Goal: Information Seeking & Learning: Find specific fact

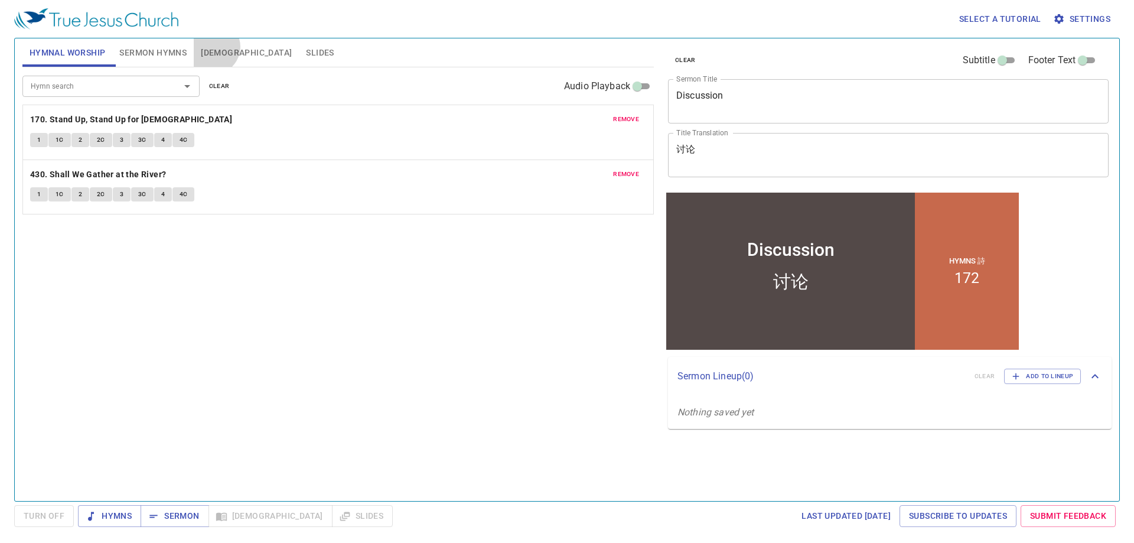
click at [213, 47] on span "Bible" at bounding box center [246, 52] width 91 height 15
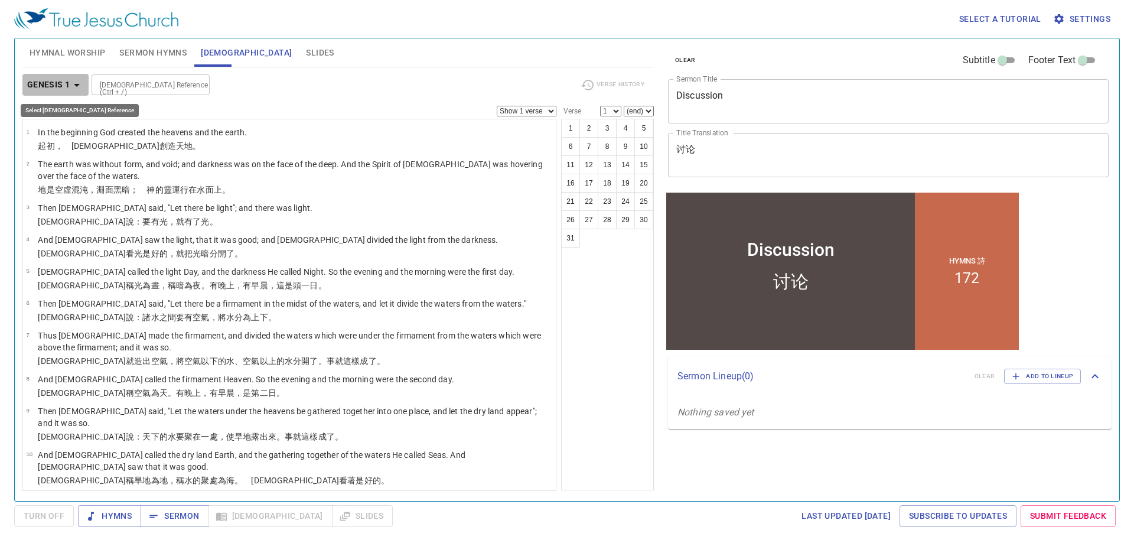
click at [73, 83] on icon "button" at bounding box center [77, 85] width 14 height 14
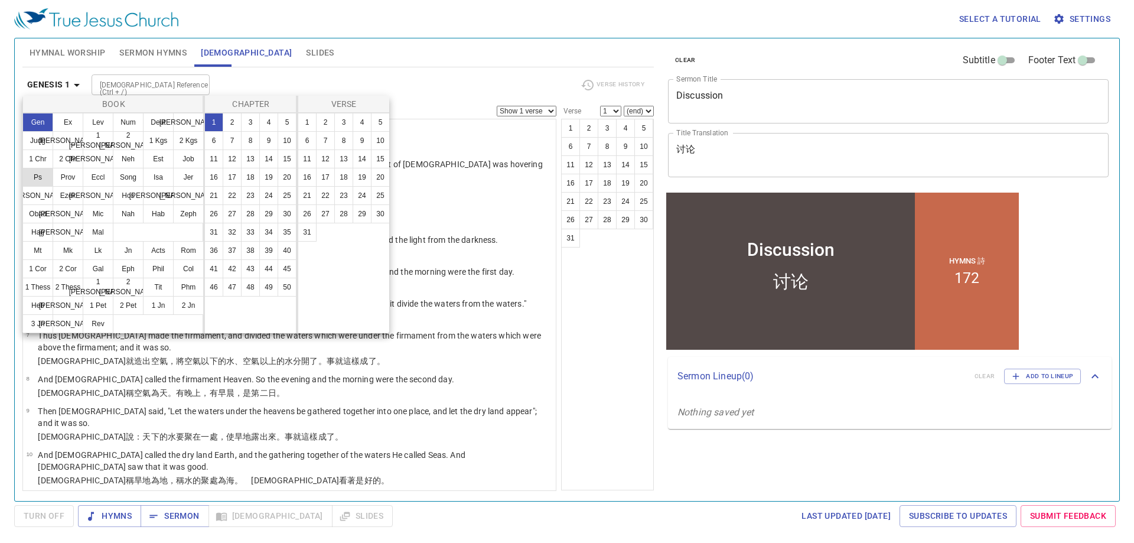
click at [44, 178] on button "Ps" at bounding box center [37, 177] width 31 height 19
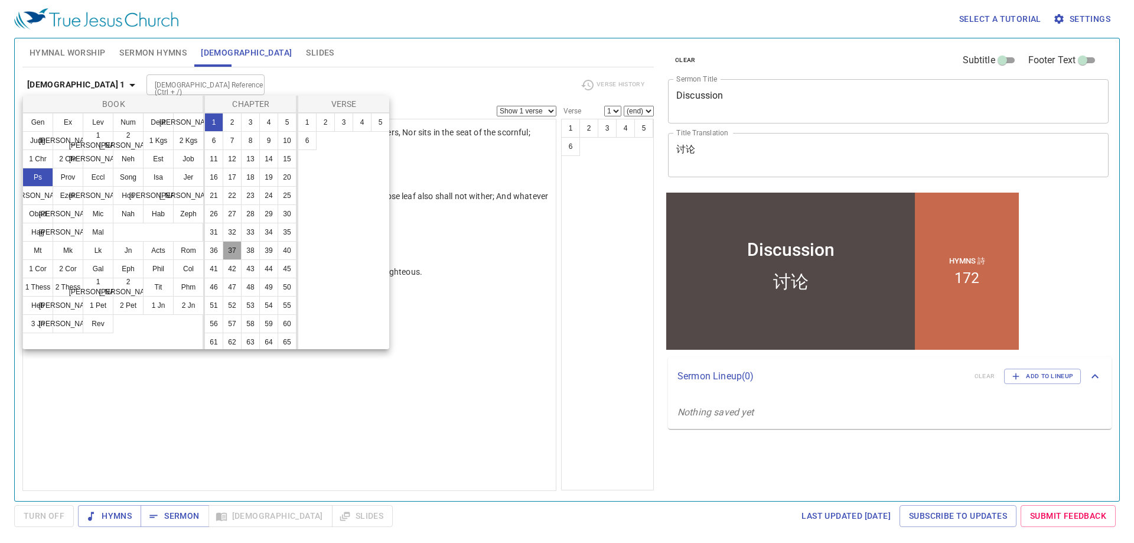
click at [223, 260] on button "37" at bounding box center [232, 250] width 19 height 19
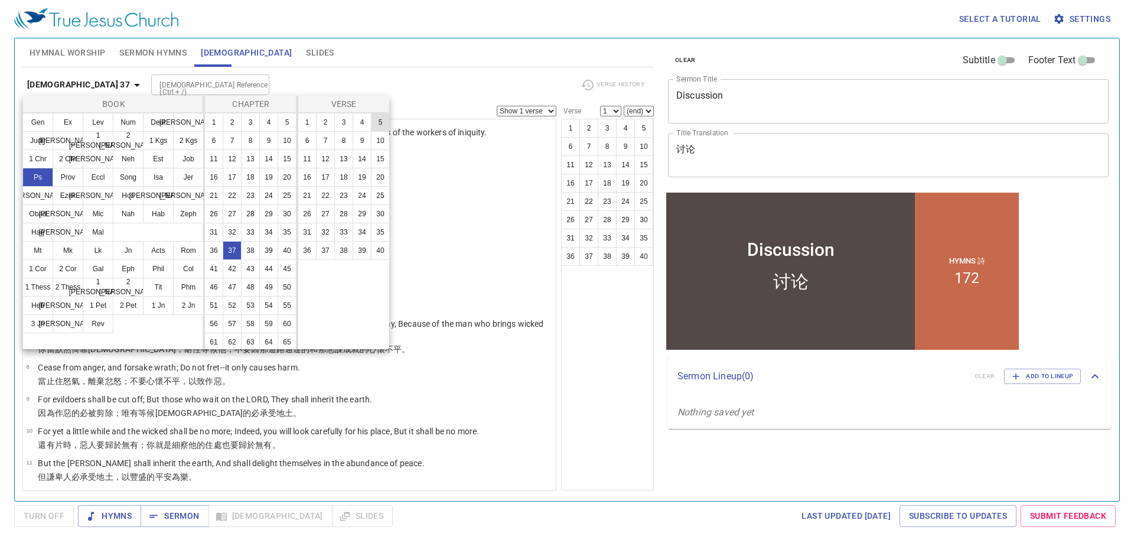
click at [381, 125] on button "5" at bounding box center [380, 122] width 19 height 19
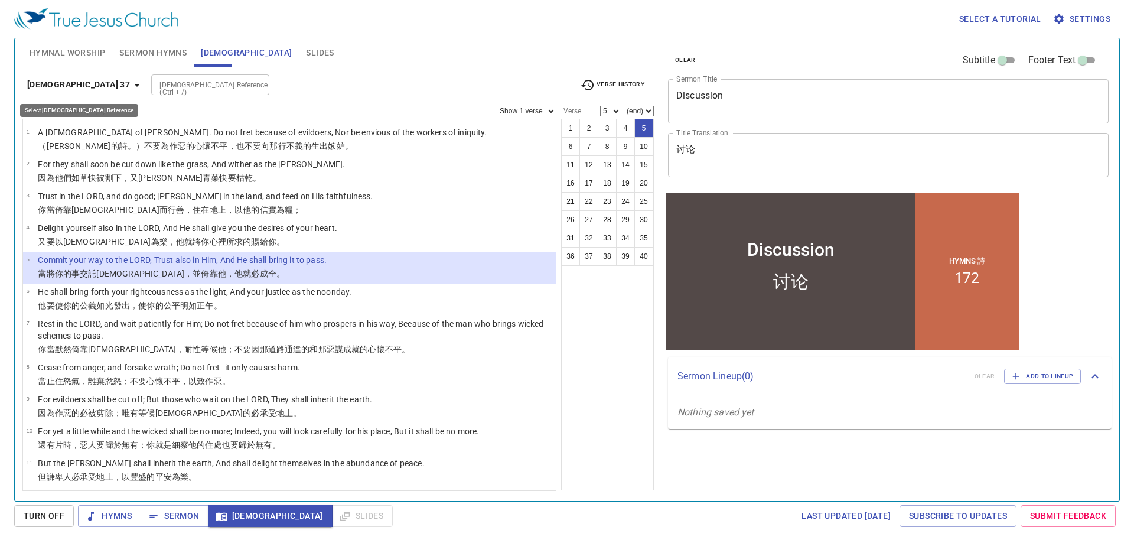
click at [130, 84] on icon "button" at bounding box center [137, 85] width 14 height 14
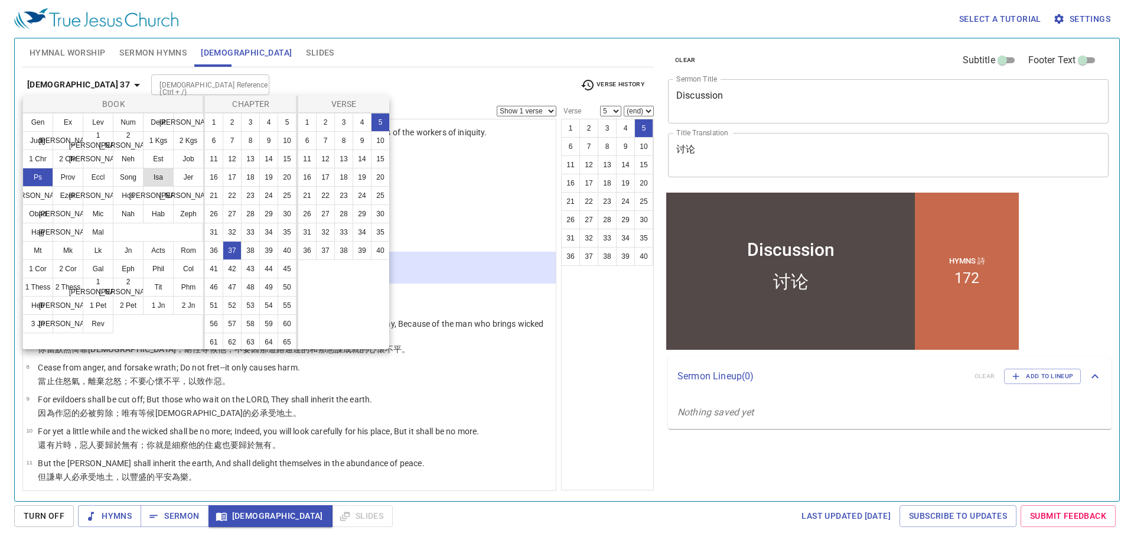
click at [153, 175] on button "Isa" at bounding box center [158, 177] width 31 height 19
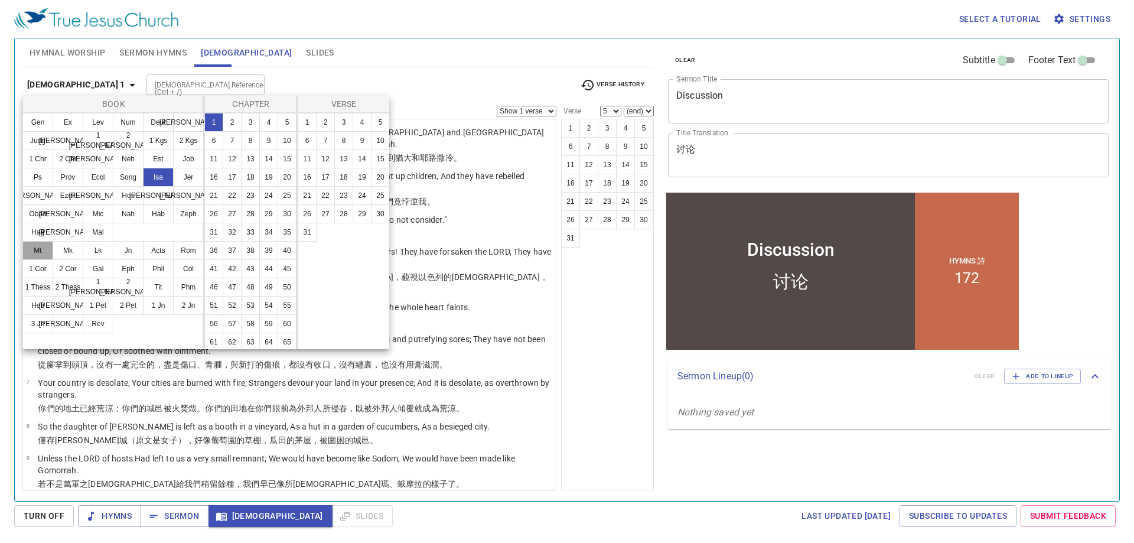
click at [37, 249] on button "Mt" at bounding box center [37, 250] width 31 height 19
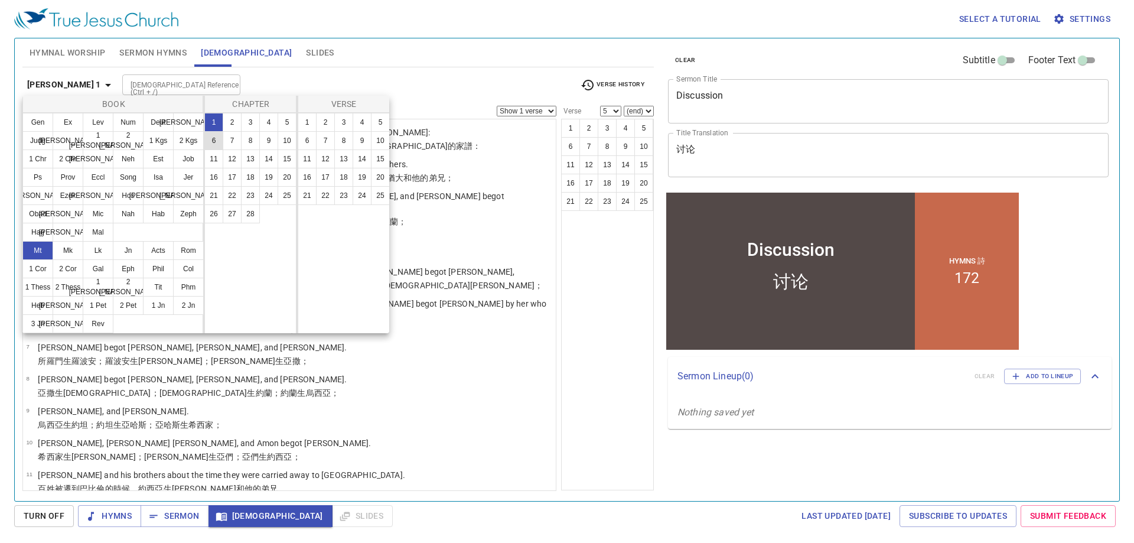
click at [216, 145] on button "6" at bounding box center [213, 140] width 19 height 19
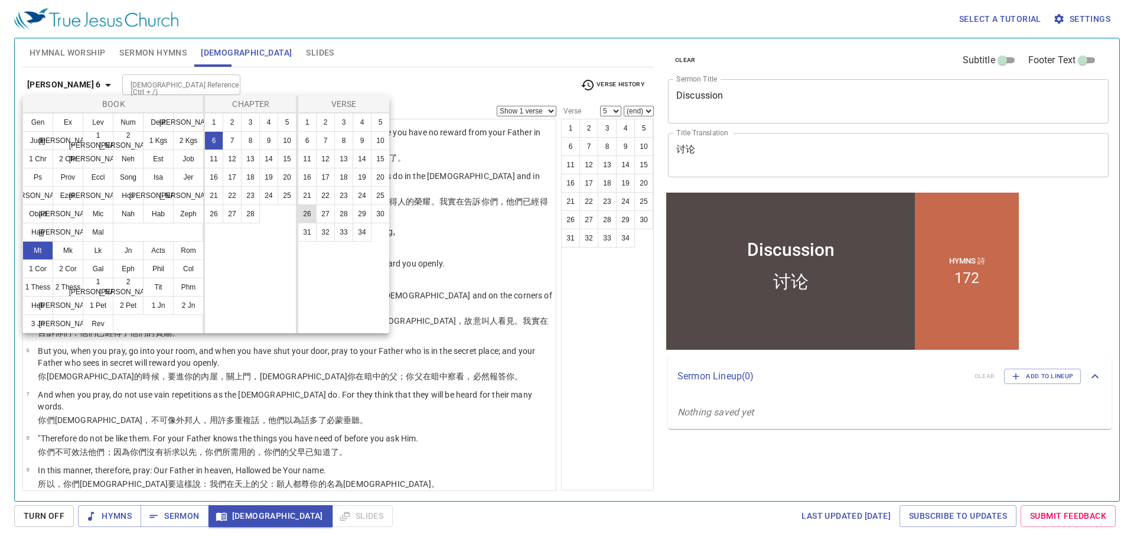
click at [306, 216] on button "26" at bounding box center [307, 213] width 19 height 19
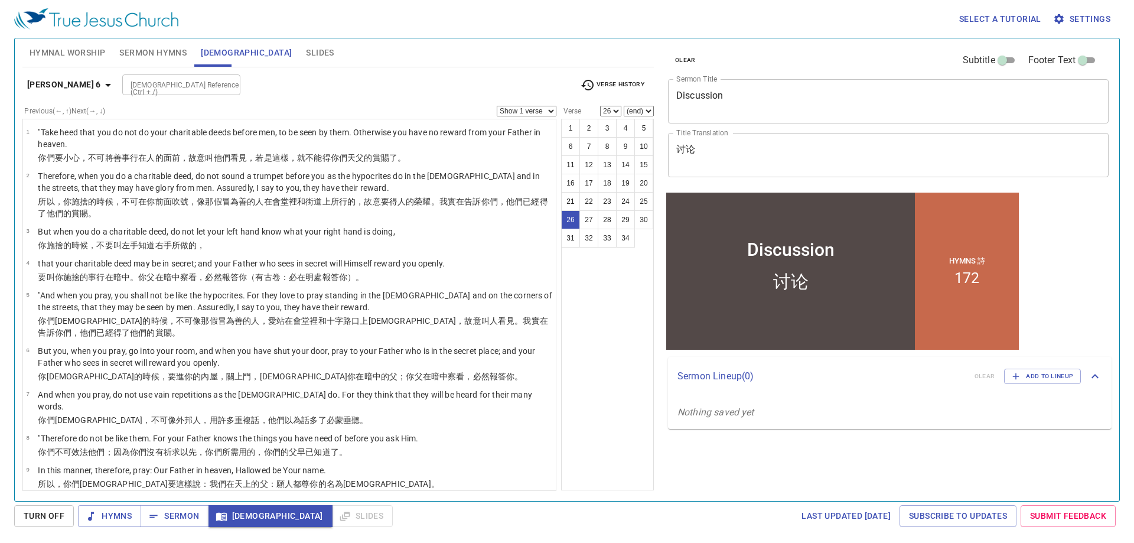
scroll to position [804, 0]
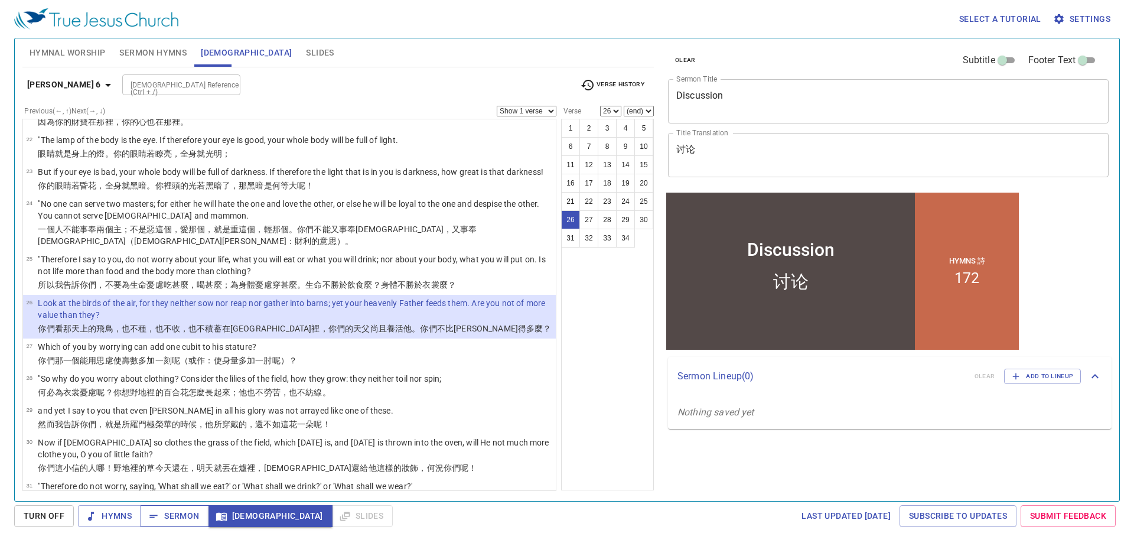
click at [184, 516] on span "Sermon" at bounding box center [174, 515] width 49 height 15
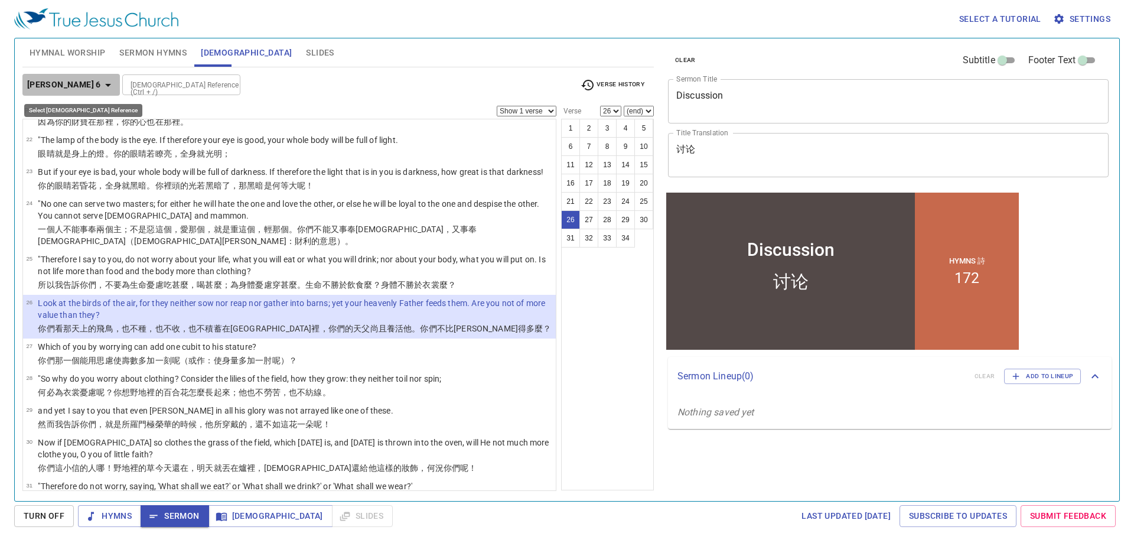
click at [105, 84] on icon "button" at bounding box center [108, 85] width 6 height 3
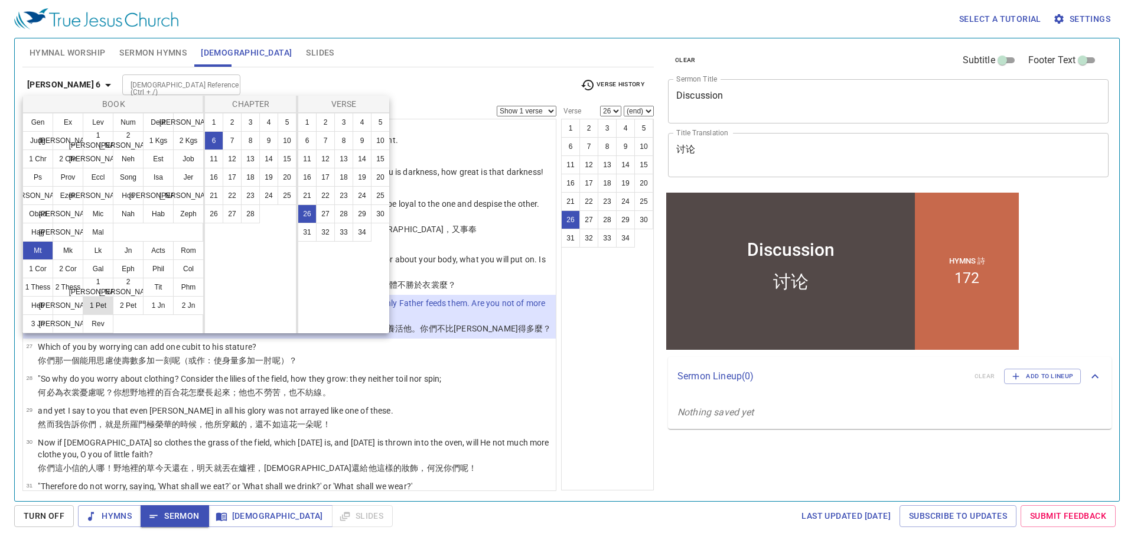
click at [94, 307] on button "1 Pet" at bounding box center [98, 305] width 31 height 19
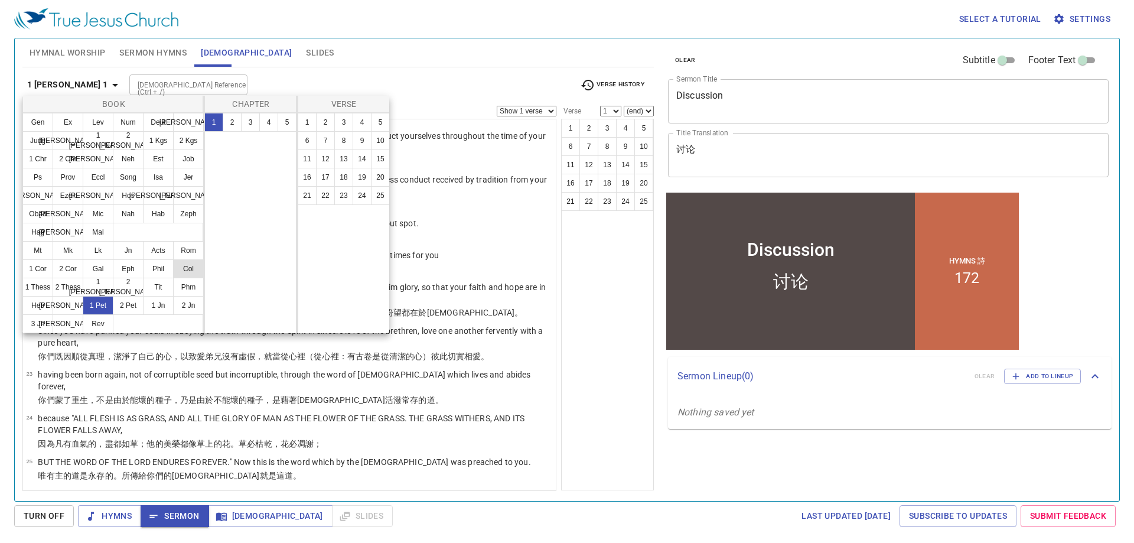
scroll to position [0, 0]
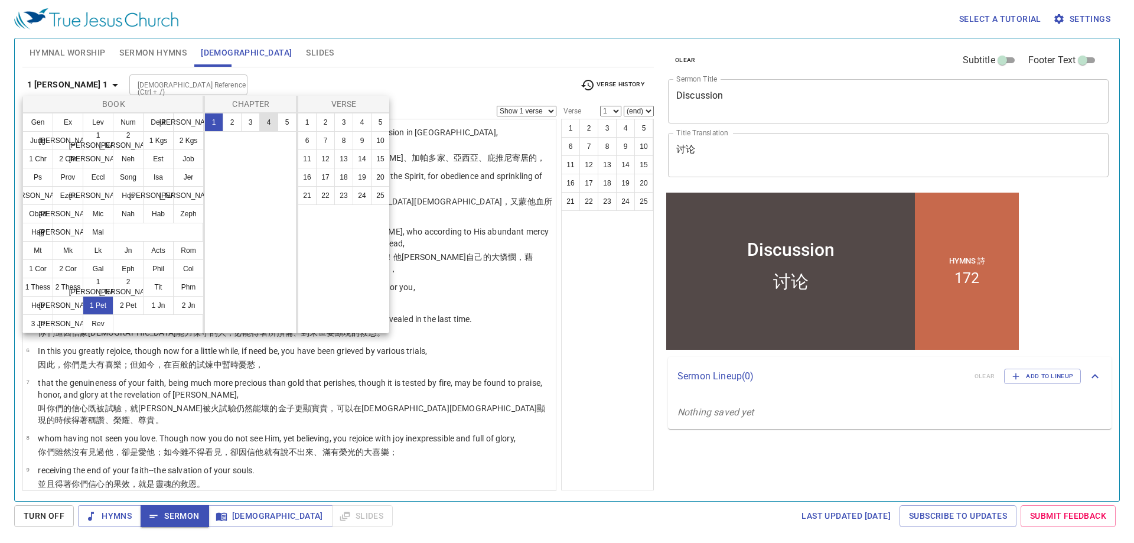
click at [269, 123] on button "4" at bounding box center [268, 122] width 19 height 19
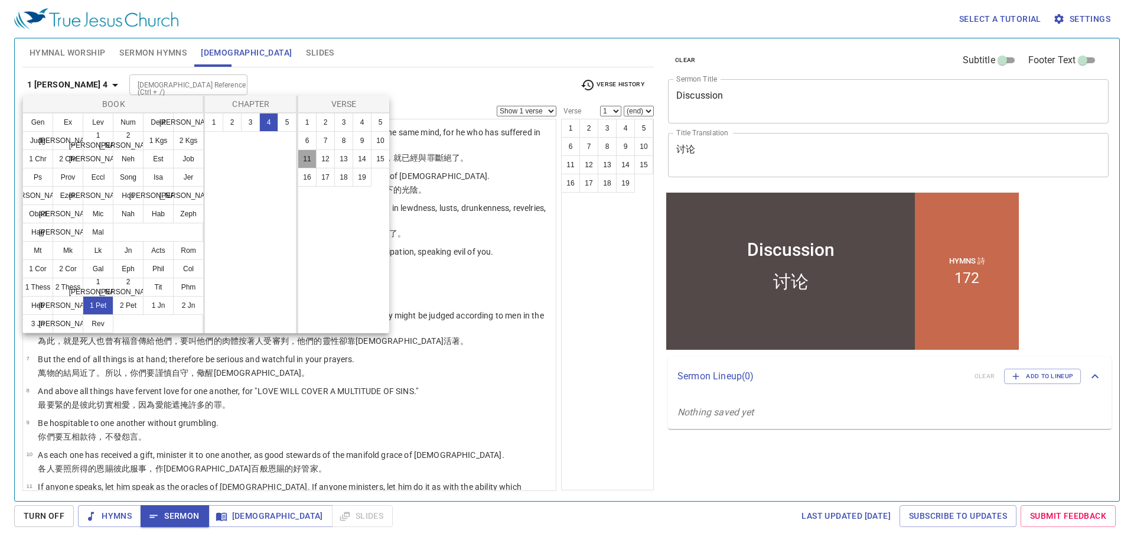
click at [306, 155] on button "11" at bounding box center [307, 158] width 19 height 19
select select "11"
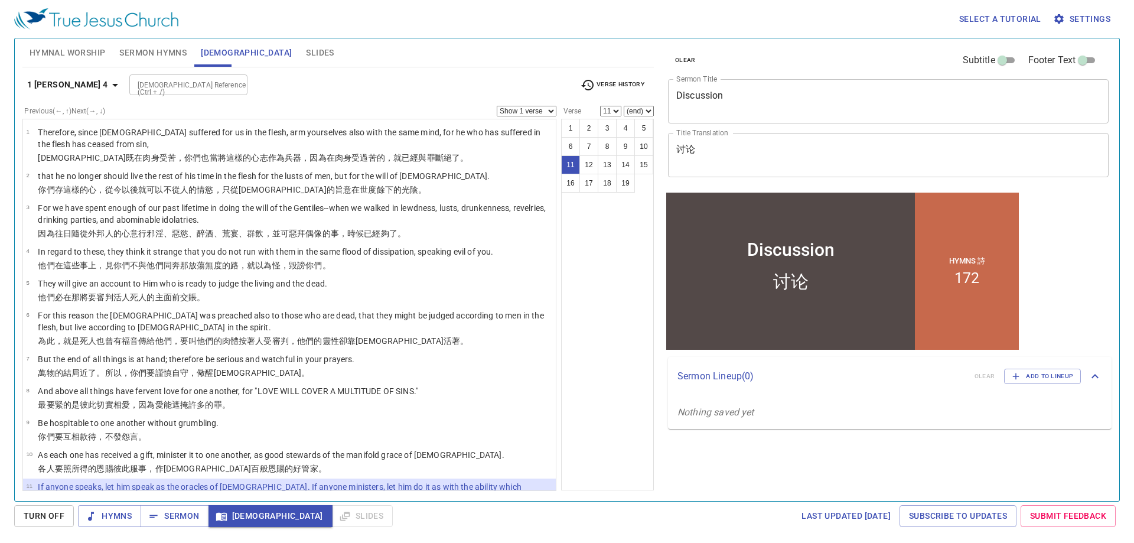
scroll to position [201, 0]
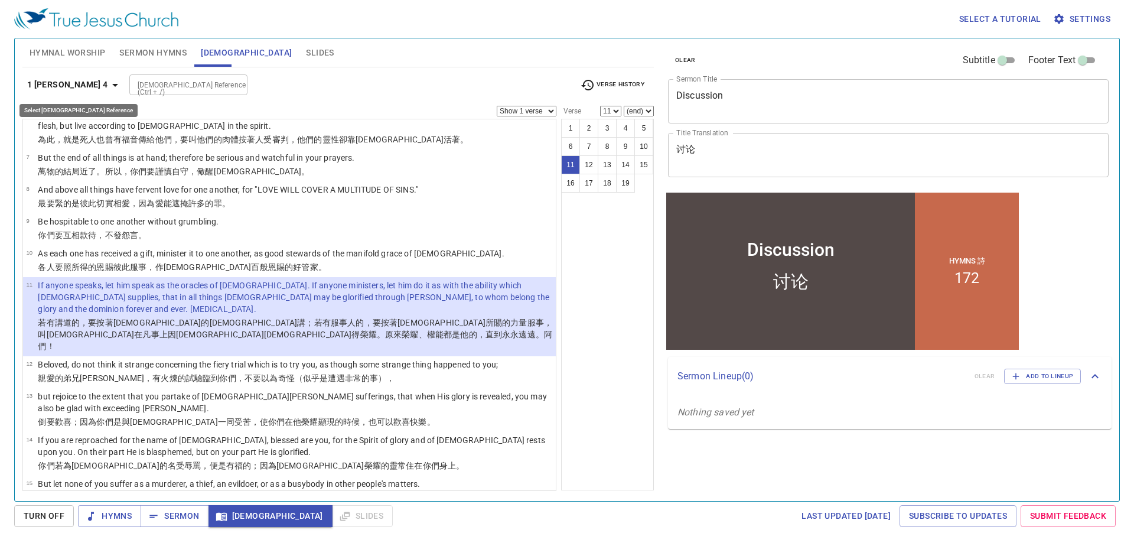
click at [108, 89] on icon "button" at bounding box center [115, 85] width 14 height 14
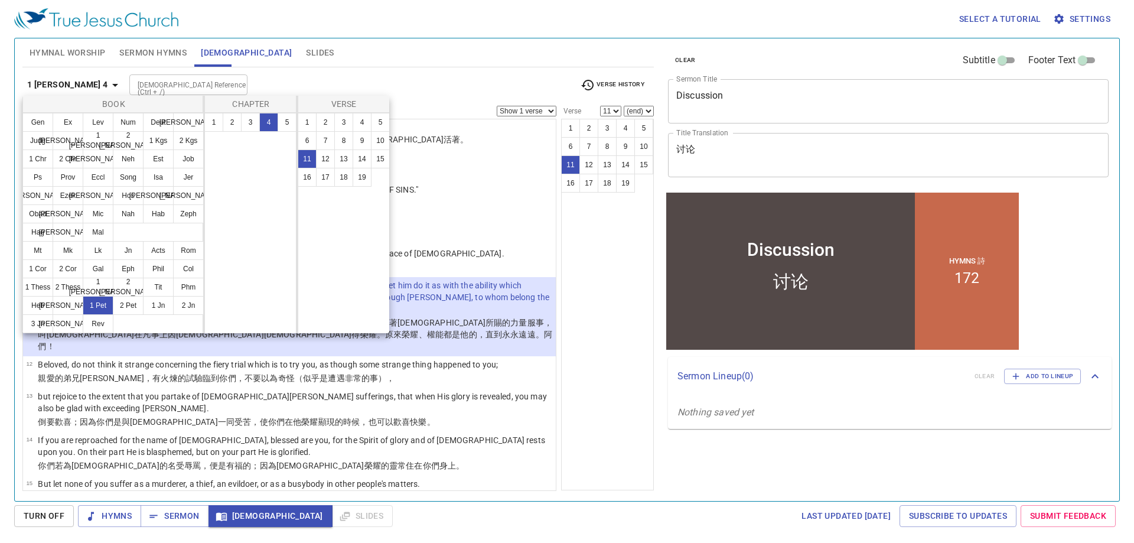
click at [177, 517] on div at bounding box center [567, 271] width 1134 height 543
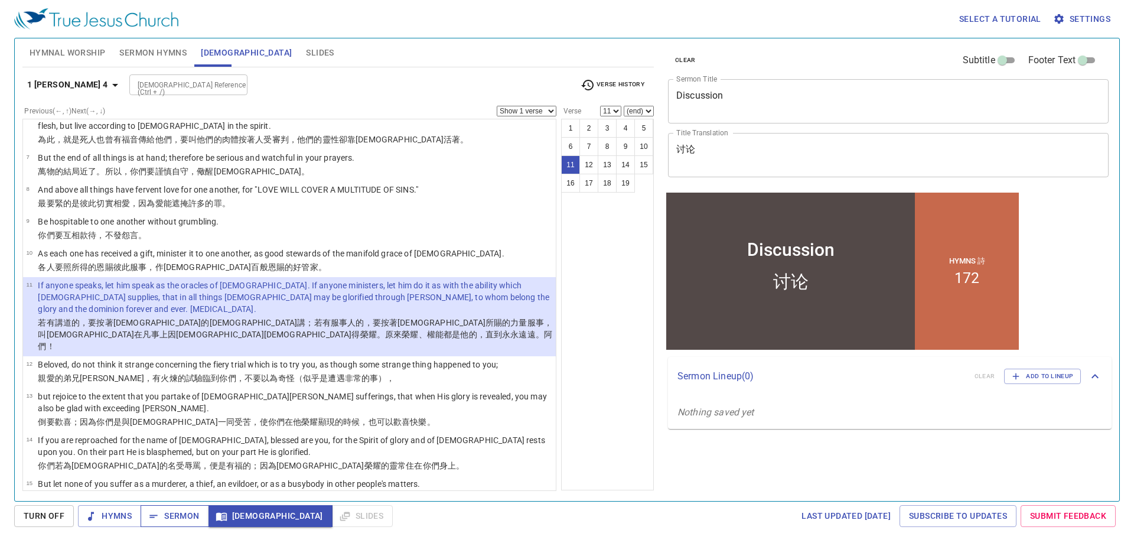
click at [177, 517] on span "Sermon" at bounding box center [174, 515] width 49 height 15
click at [306, 52] on span "Slides" at bounding box center [320, 52] width 28 height 15
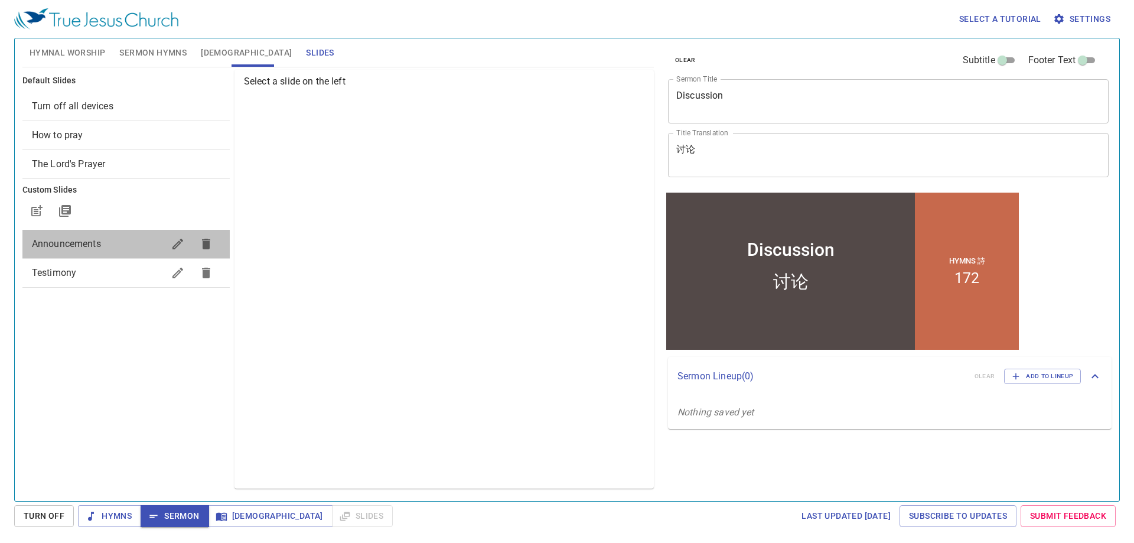
click at [123, 237] on span "Announcements" at bounding box center [98, 244] width 132 height 14
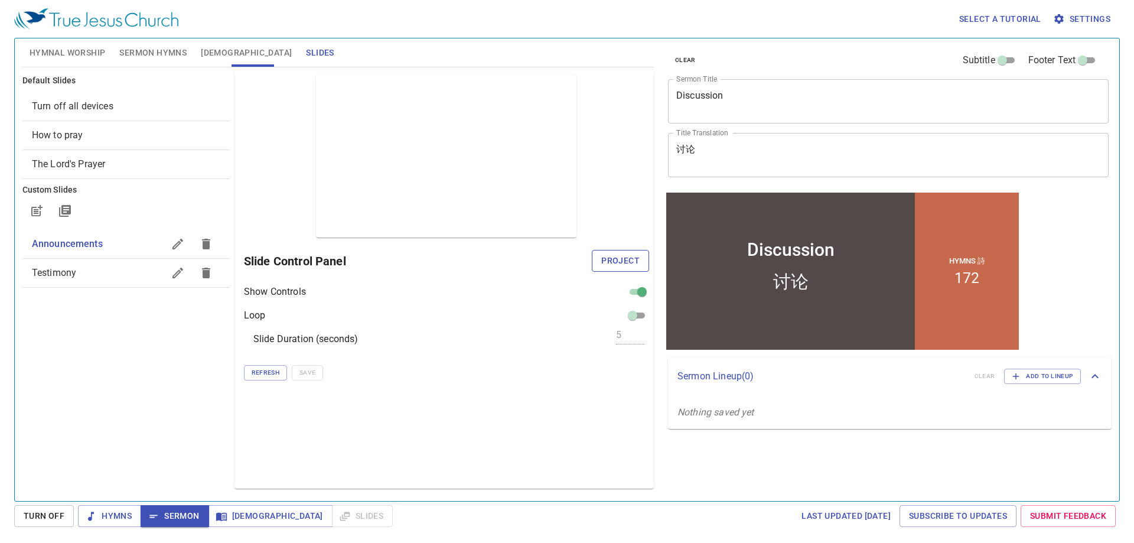
click at [619, 259] on span "Project" at bounding box center [620, 260] width 38 height 15
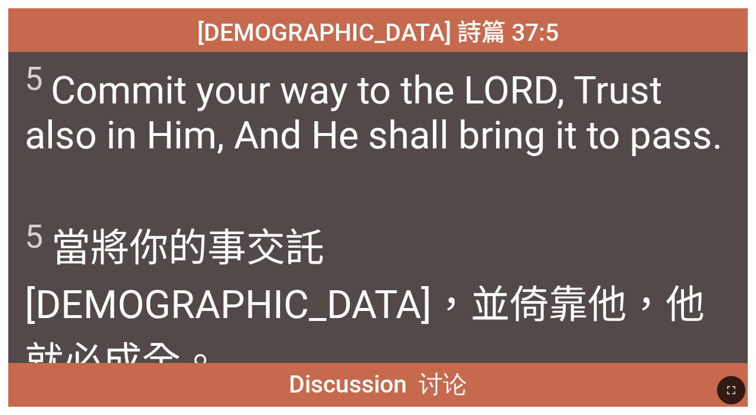
click at [472, 182] on div "5 Commit your way to the LORD, Trust also in Him, And He shall bring it to pass." at bounding box center [377, 129] width 739 height 155
click at [472, 377] on icon "button" at bounding box center [731, 390] width 8 height 8
